Goal: Task Accomplishment & Management: Use online tool/utility

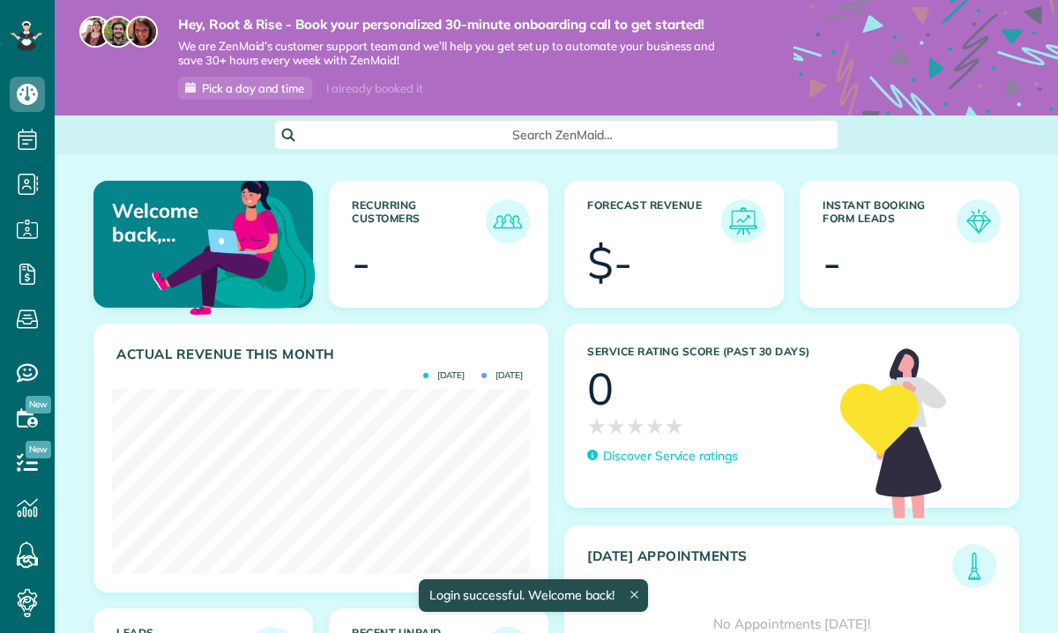
scroll to position [185, 418]
click at [384, 187] on article "Recurring Customers -" at bounding box center [439, 244] width 220 height 127
click at [218, 91] on span "Pick a day and time" at bounding box center [253, 88] width 102 height 14
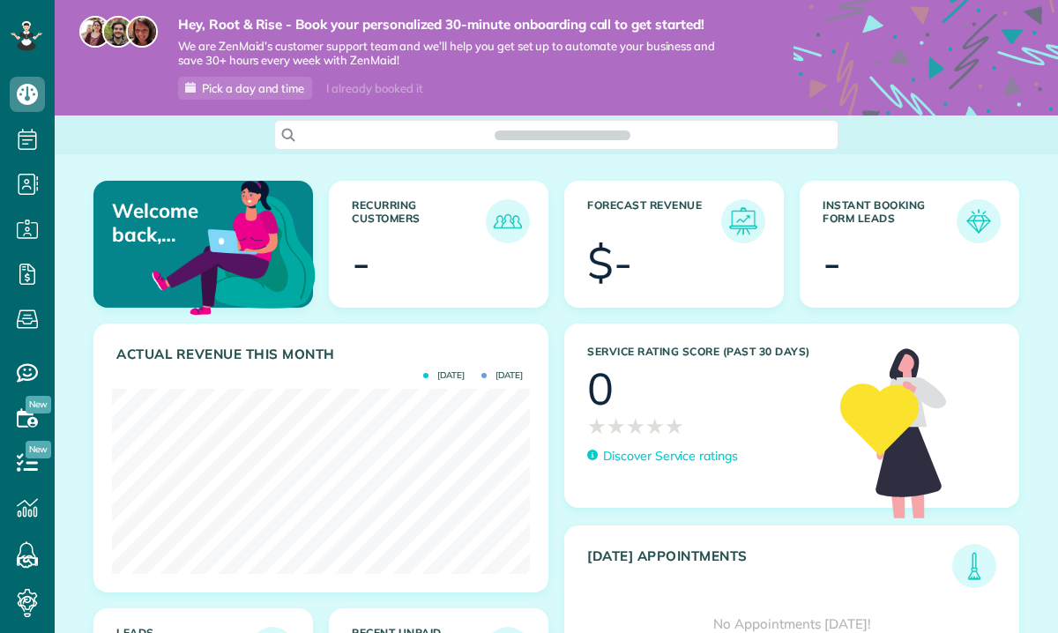
scroll to position [185, 418]
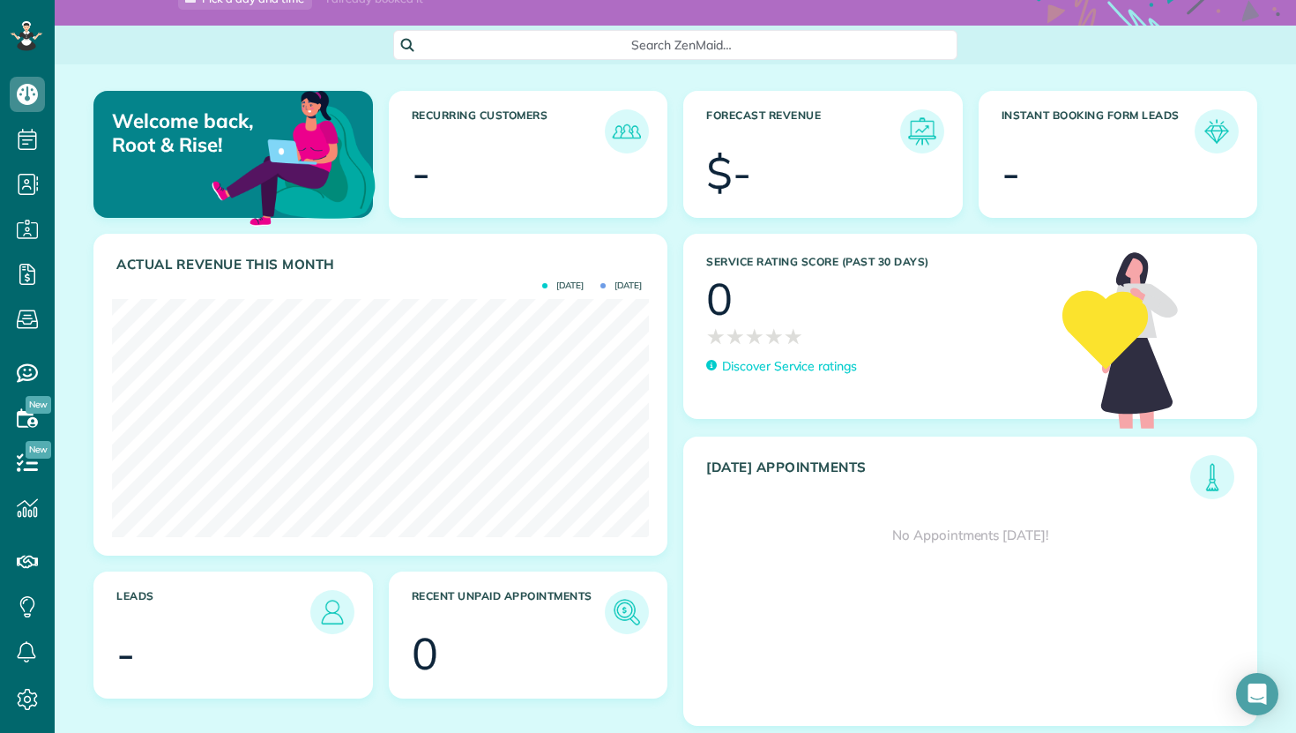
scroll to position [733, 55]
